Goal: Task Accomplishment & Management: Complete application form

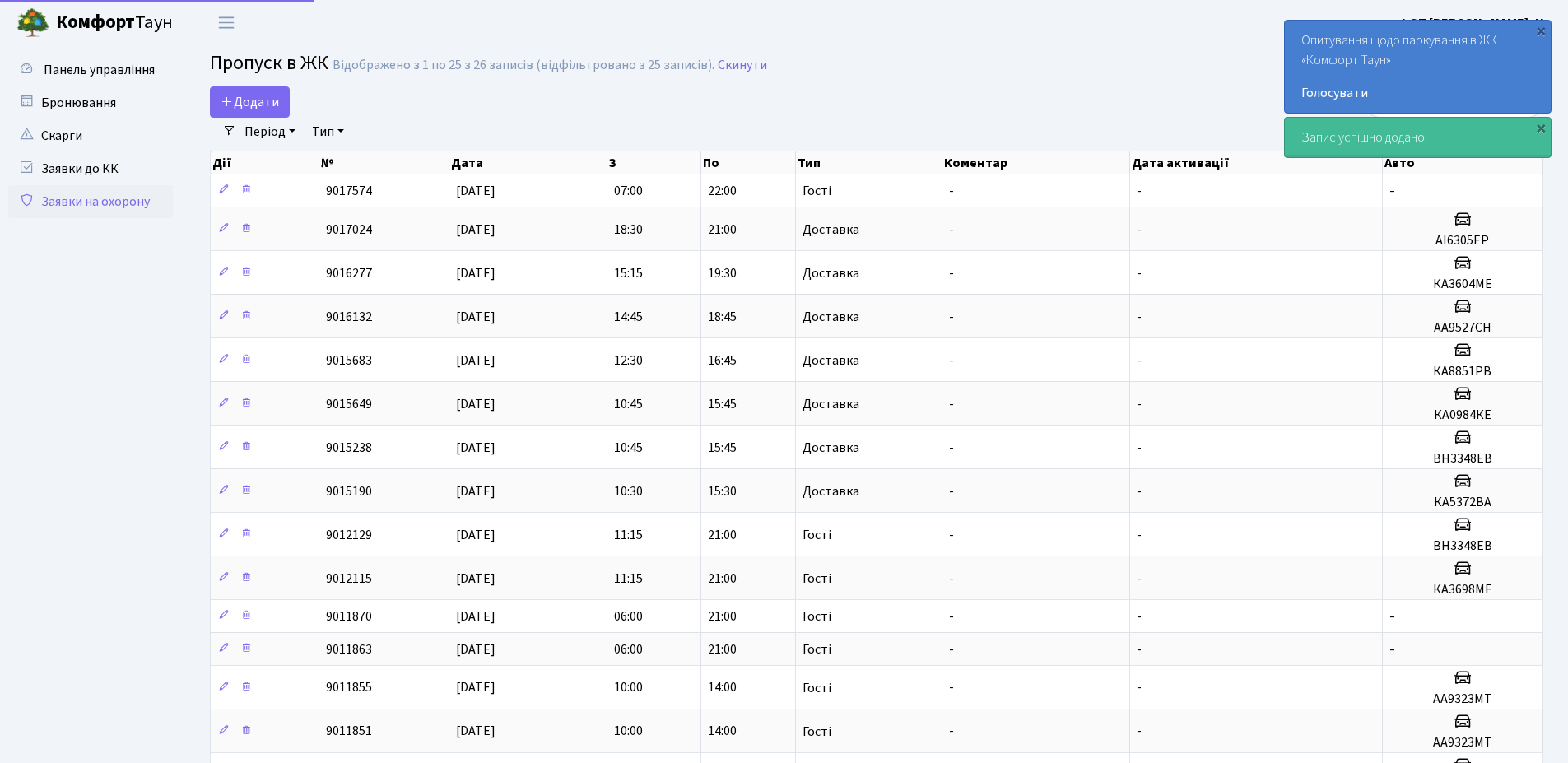
select select "25"
click at [243, 104] on span "Додати" at bounding box center [250, 102] width 58 height 18
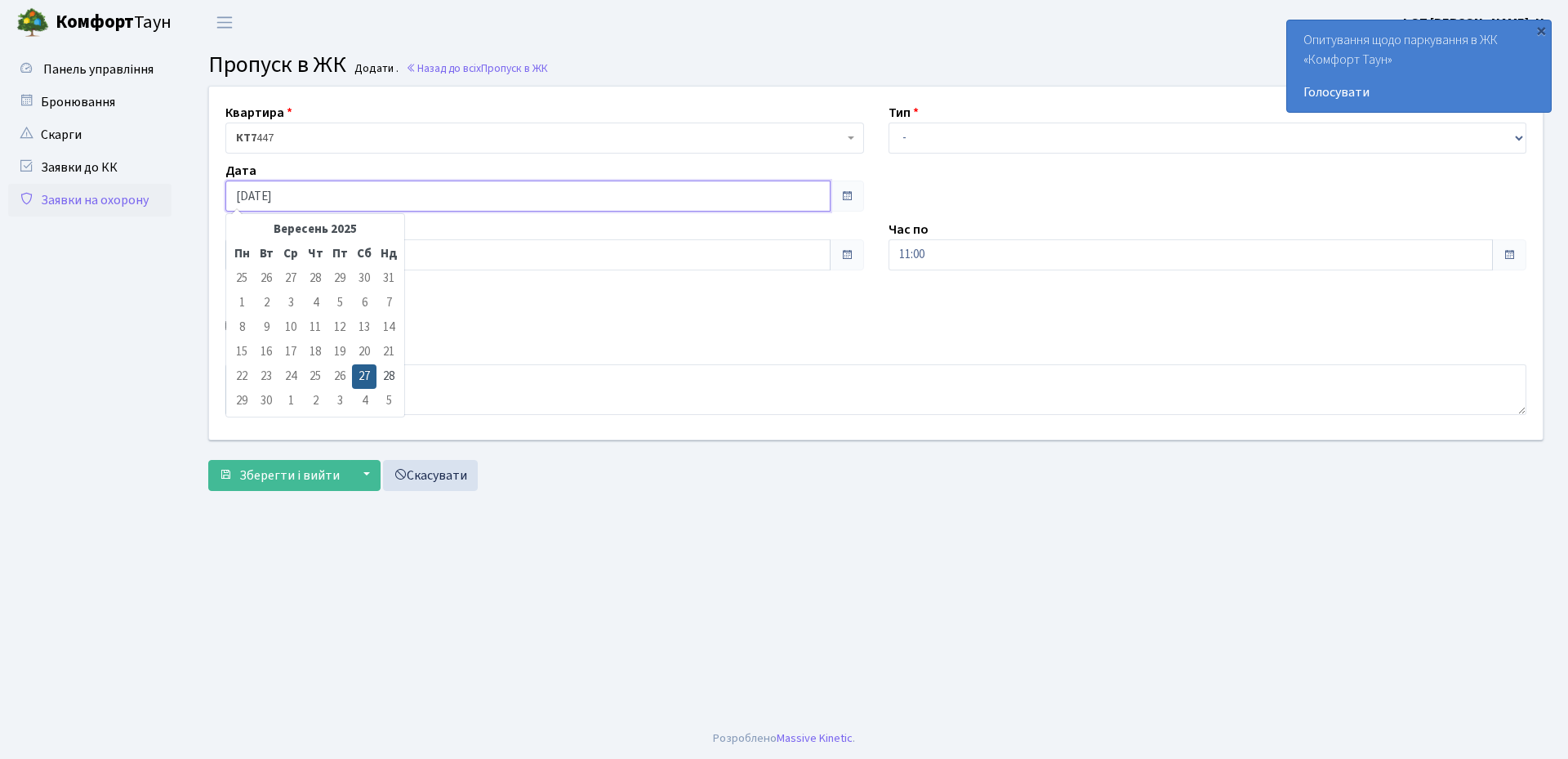
click at [575, 192] on input "[DATE]" at bounding box center [528, 196] width 605 height 31
click at [384, 380] on td "28" at bounding box center [389, 377] width 25 height 25
type input "[DATE]"
click at [981, 136] on select "- Доставка Таксі Гості Сервіс" at bounding box center [1208, 138] width 639 height 31
select select "3"
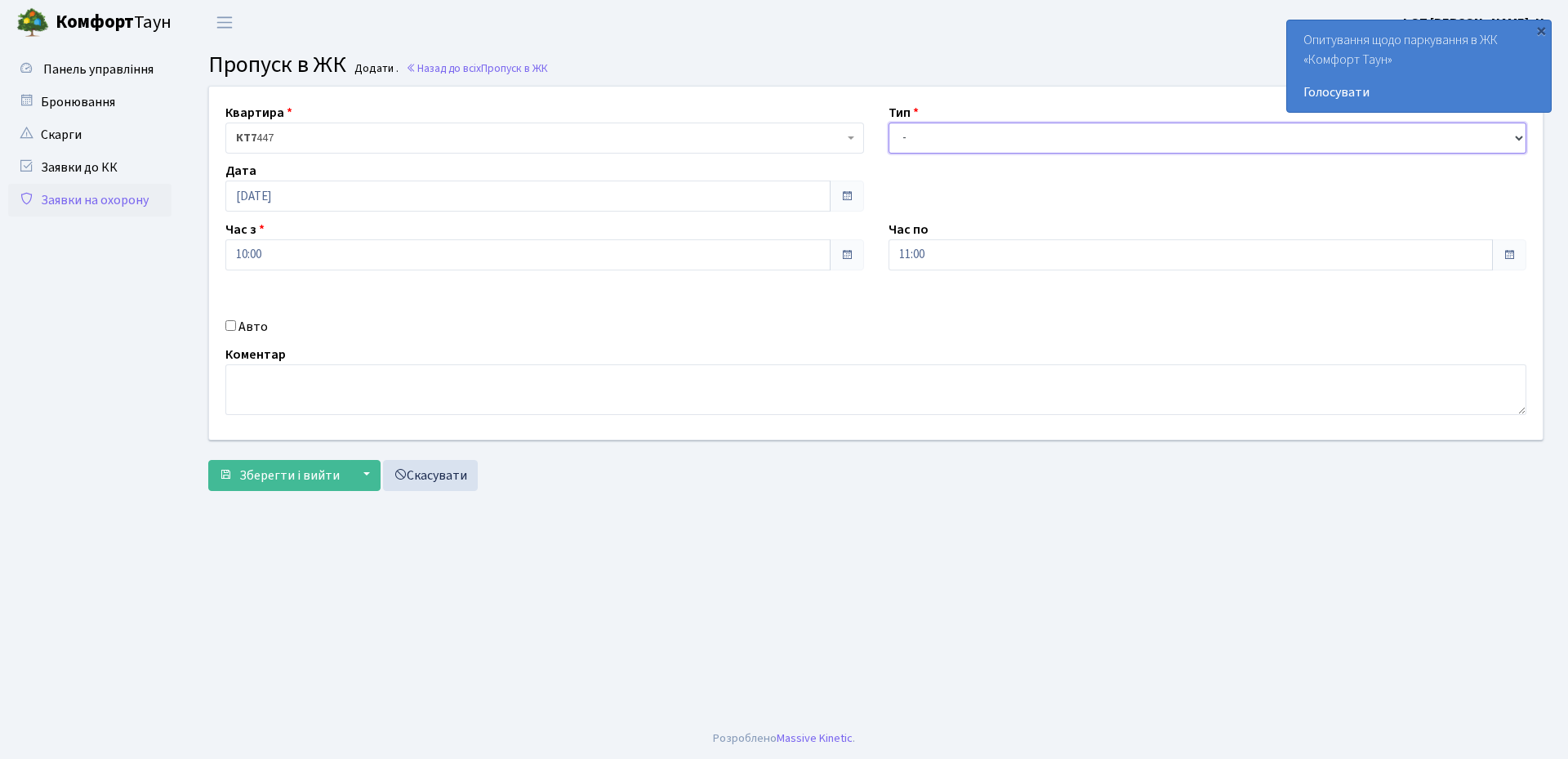
click at [889, 122] on select "- Доставка Таксі Гості Сервіс" at bounding box center [1208, 138] width 639 height 31
click at [932, 268] on input "11:00" at bounding box center [1191, 255] width 605 height 31
click at [932, 319] on icon at bounding box center [933, 311] width 44 height 44
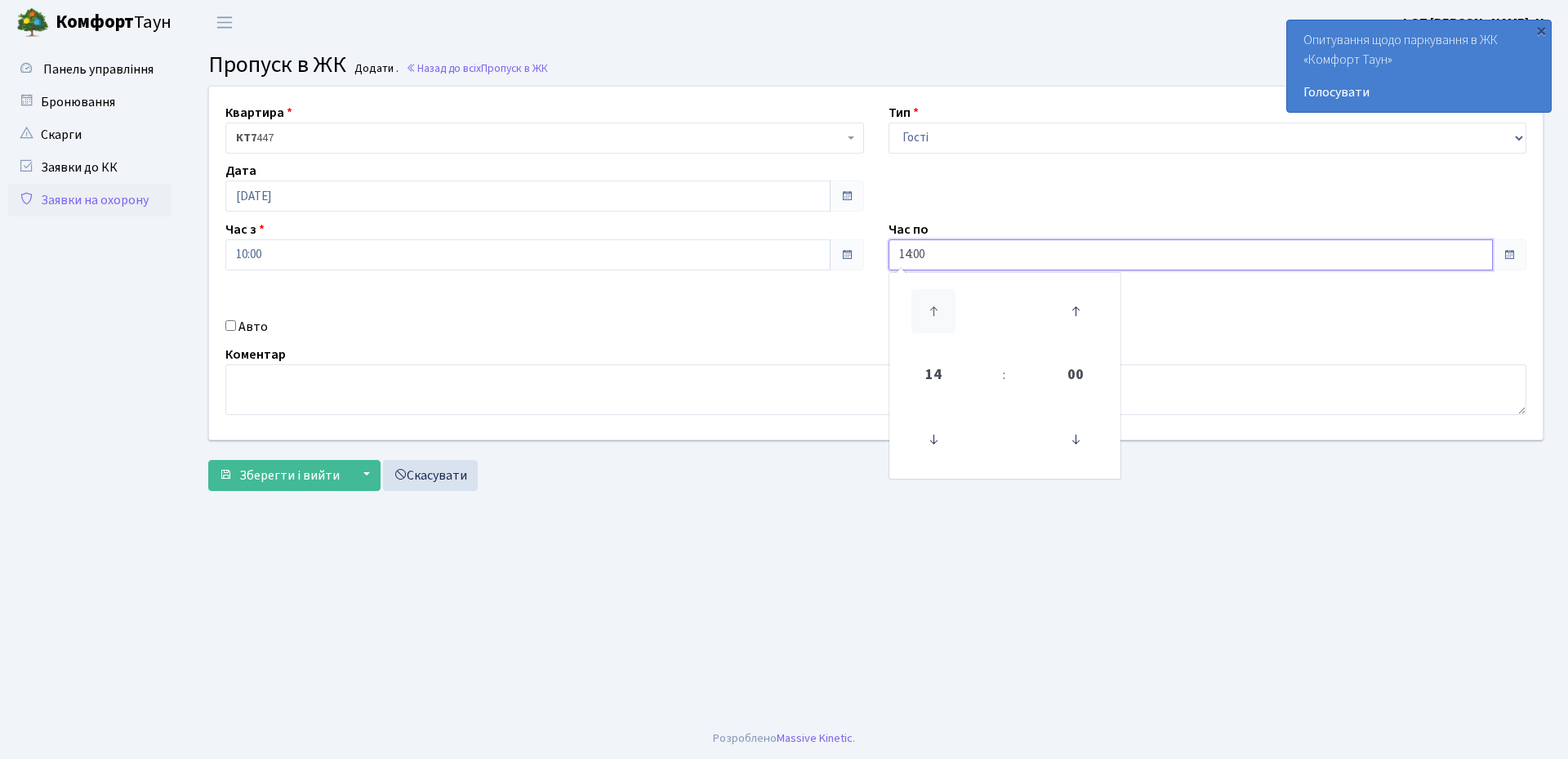
click at [932, 319] on icon at bounding box center [933, 311] width 44 height 44
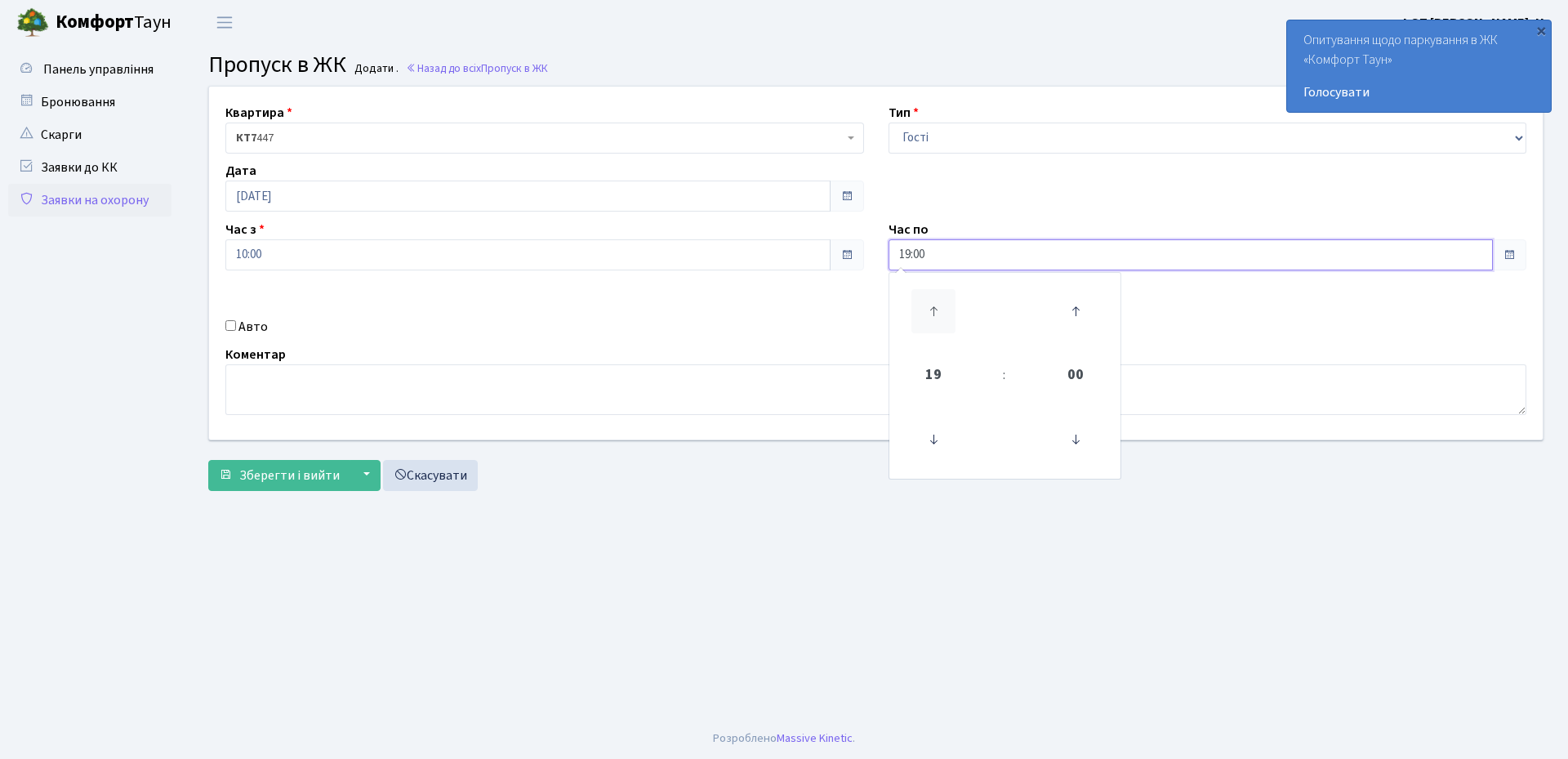
click at [932, 319] on icon at bounding box center [933, 311] width 44 height 44
click at [932, 438] on icon at bounding box center [933, 439] width 44 height 44
type input "21:00"
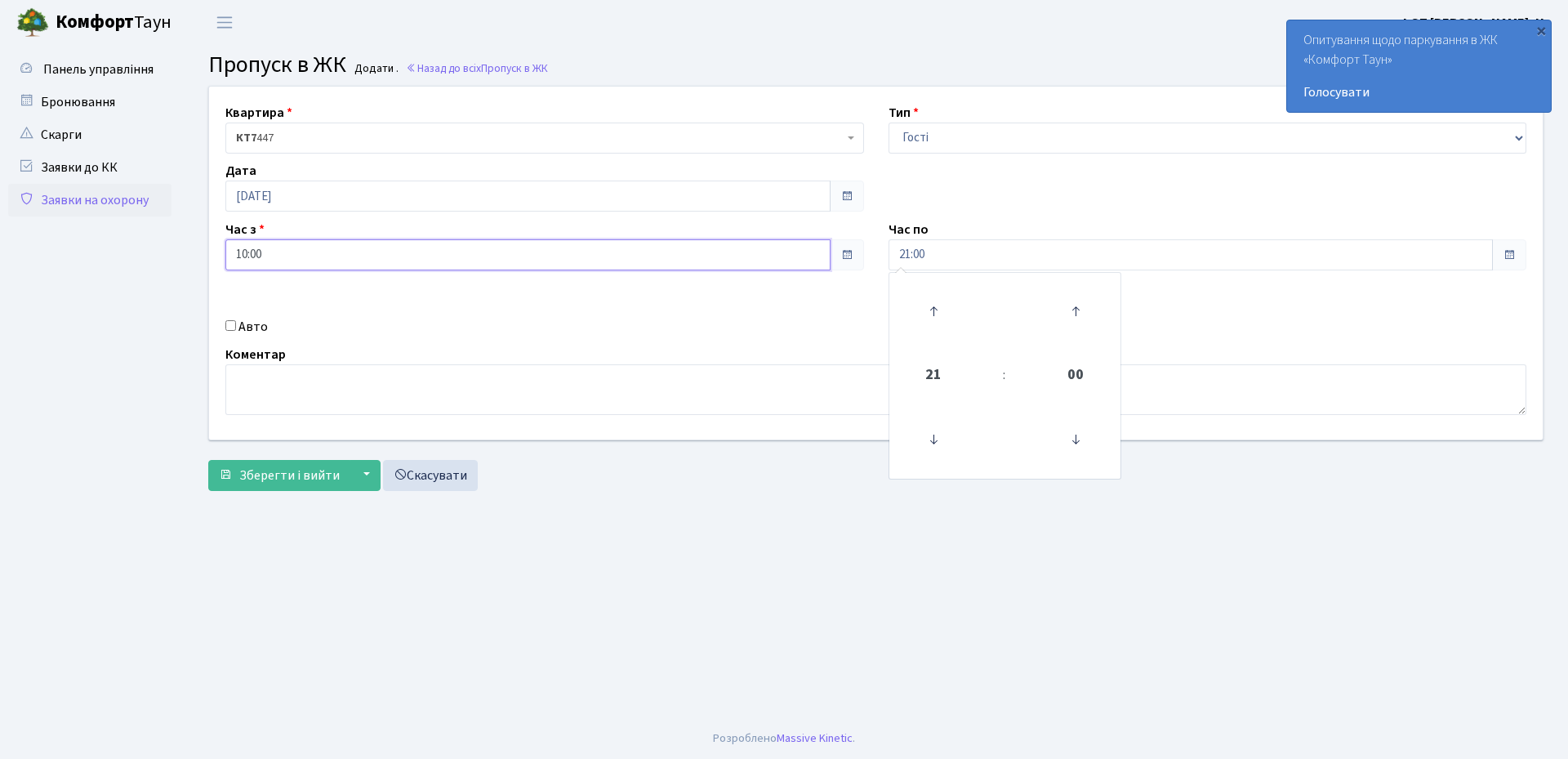
click at [260, 257] on input "10:00" at bounding box center [528, 255] width 605 height 31
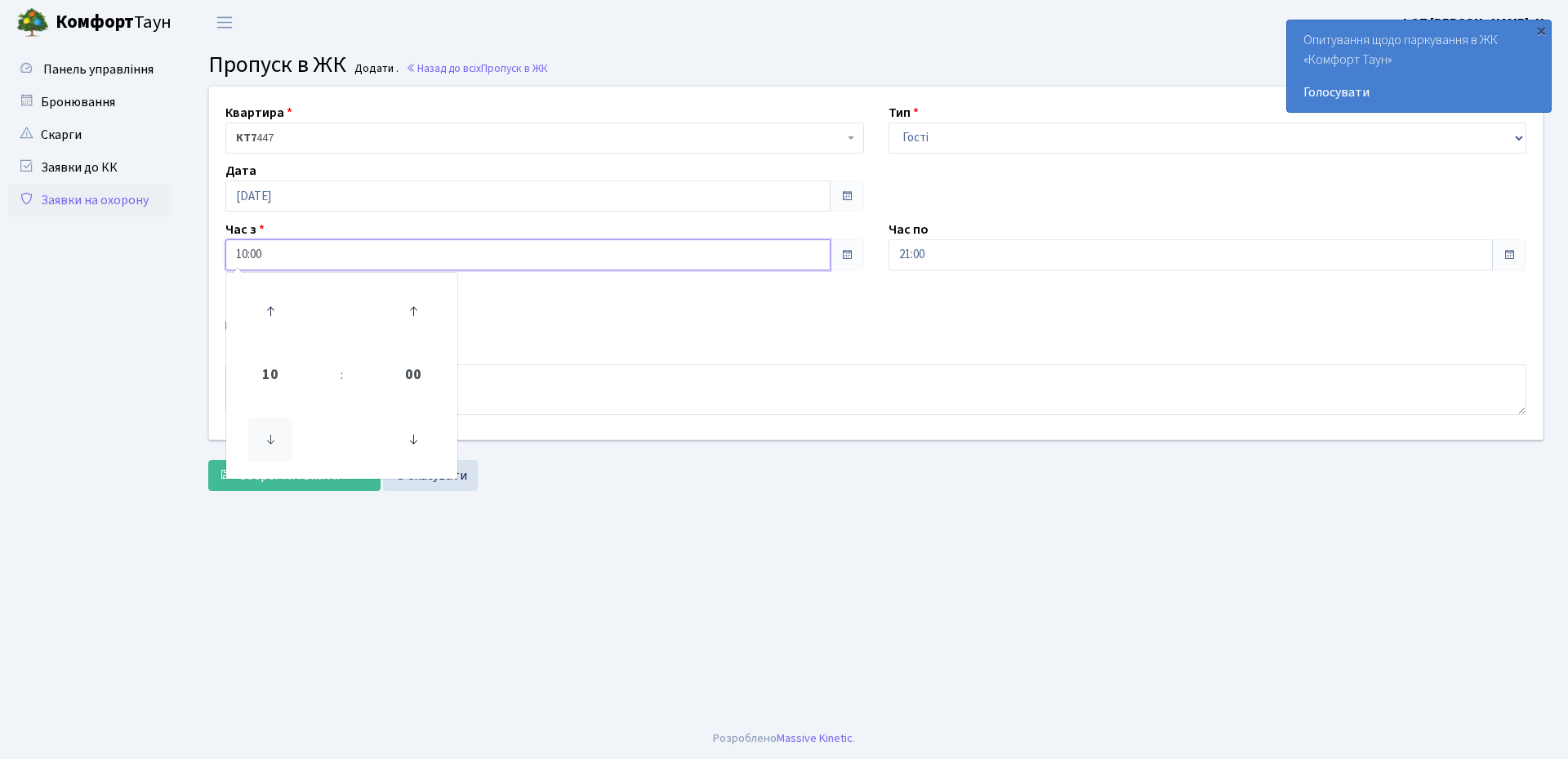
click at [269, 437] on icon at bounding box center [269, 439] width 44 height 44
type input "06:00"
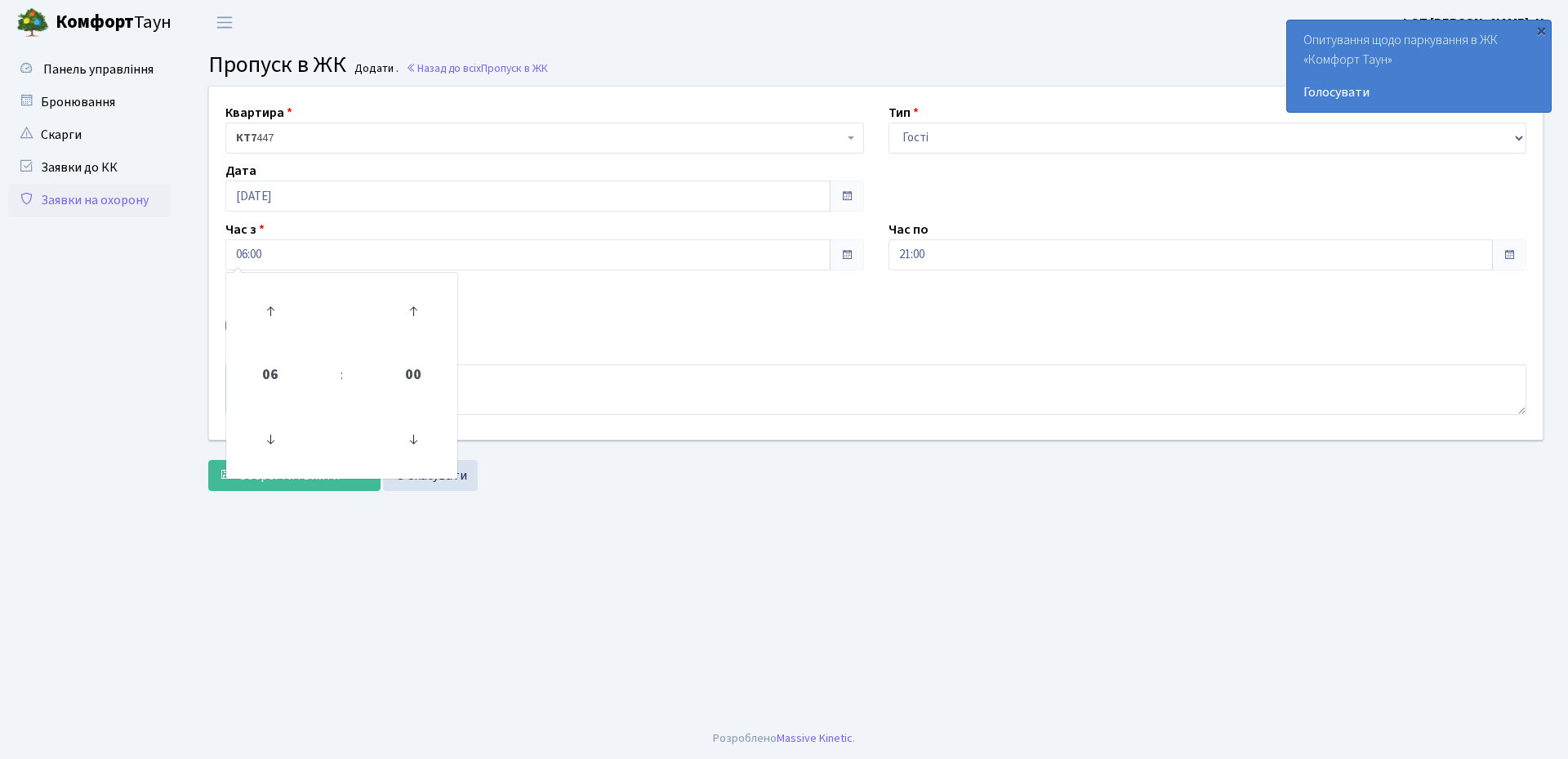
click at [355, 534] on main "Admin Пропуск в ЖК Додати Пропуск в ЖК Додати . Назад до всіх Пропуск в ЖК Квар…" at bounding box center [875, 381] width 1385 height 673
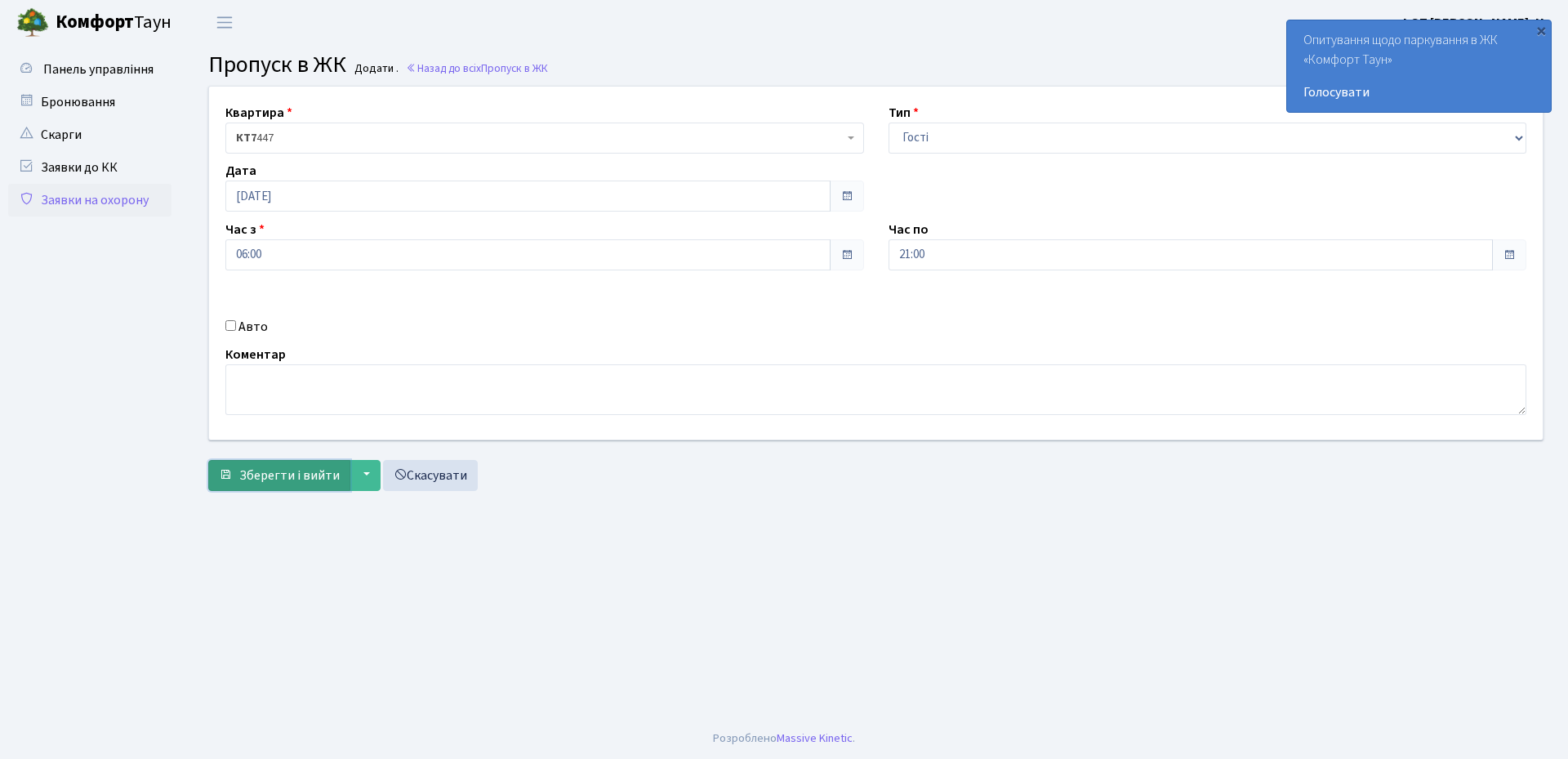
click at [302, 470] on span "Зберегти і вийти" at bounding box center [290, 475] width 101 height 18
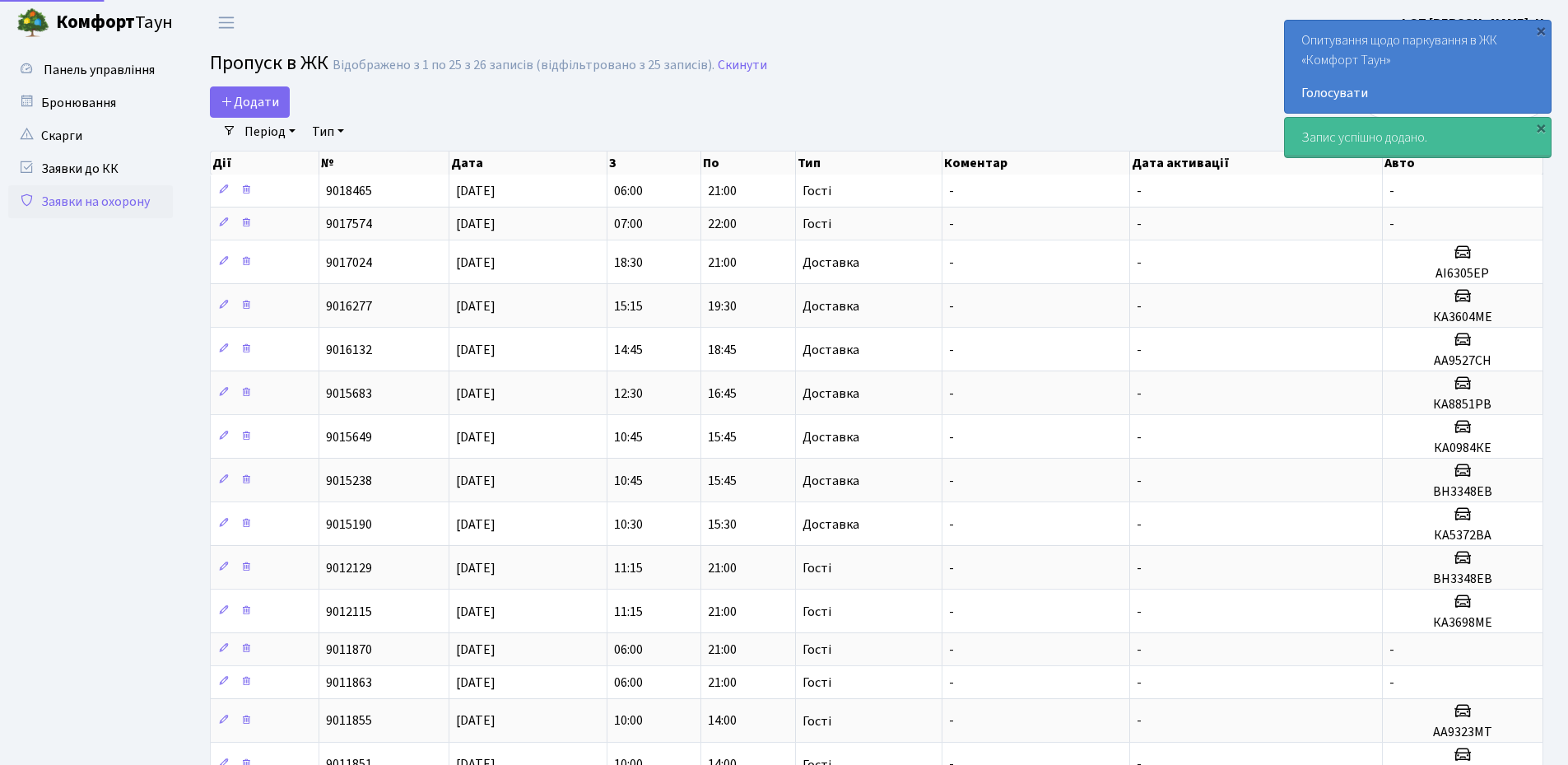
select select "25"
